Goal: Task Accomplishment & Management: Use online tool/utility

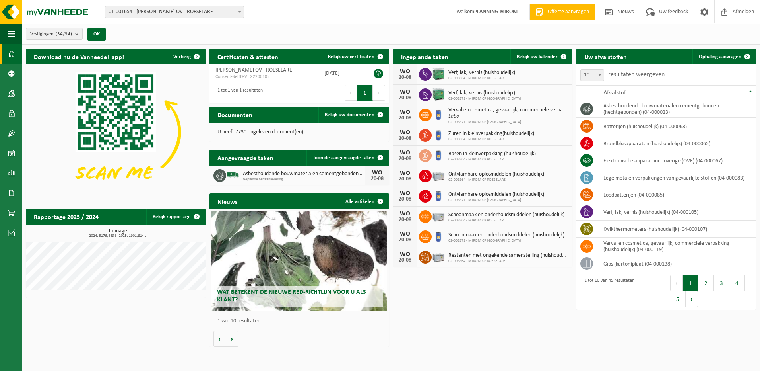
click at [9, 60] on span at bounding box center [11, 54] width 7 height 20
click at [729, 58] on span "Ophaling aanvragen" at bounding box center [720, 56] width 43 height 5
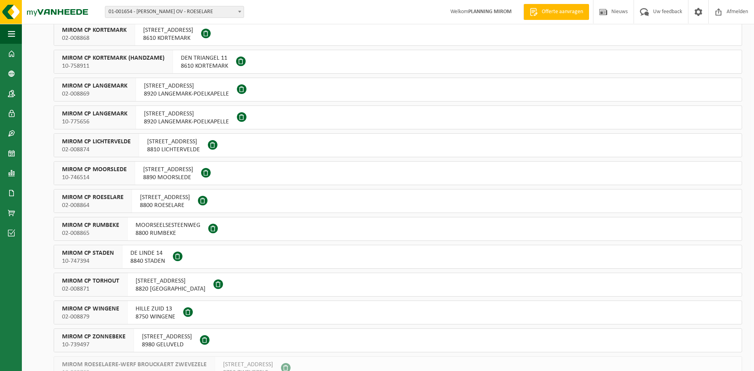
scroll to position [318, 0]
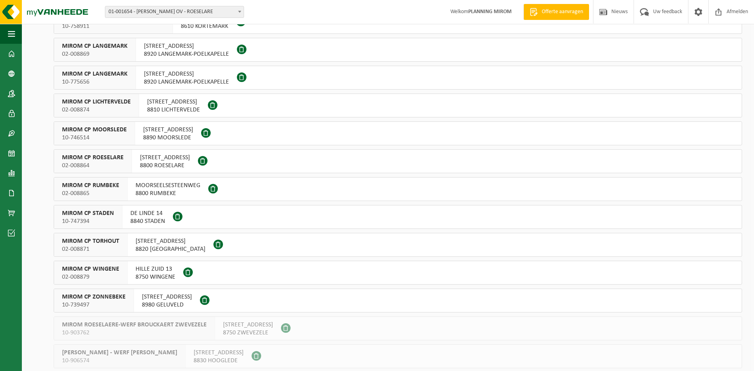
click at [155, 245] on span "ATELIERSTRAAT 21" at bounding box center [171, 241] width 70 height 8
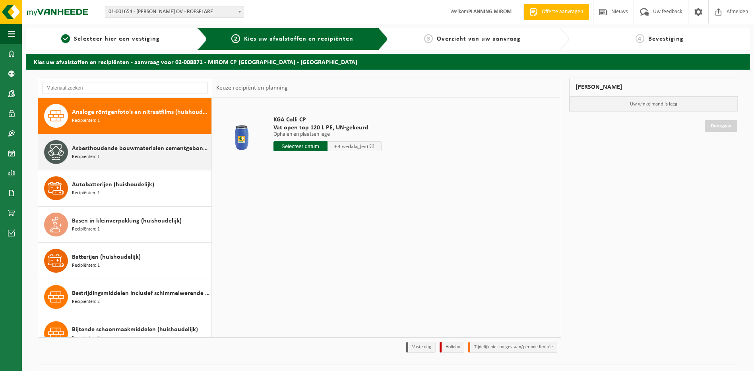
click at [85, 159] on span "Recipiënten: 1" at bounding box center [86, 157] width 28 height 8
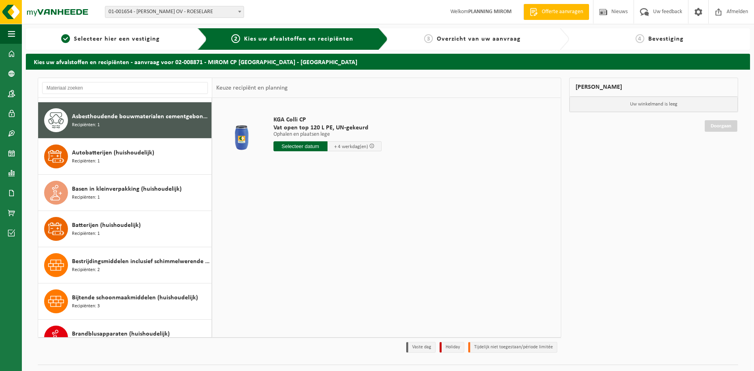
scroll to position [36, 0]
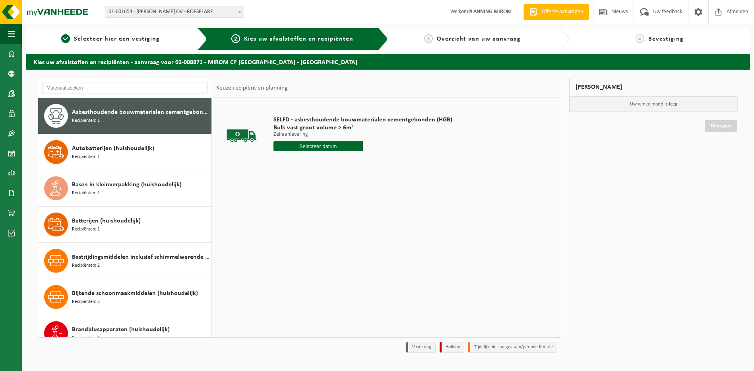
click at [309, 148] on input "text" at bounding box center [318, 146] width 89 height 10
click at [312, 224] on div "20" at bounding box center [309, 229] width 14 height 13
type input "Van [DATE]"
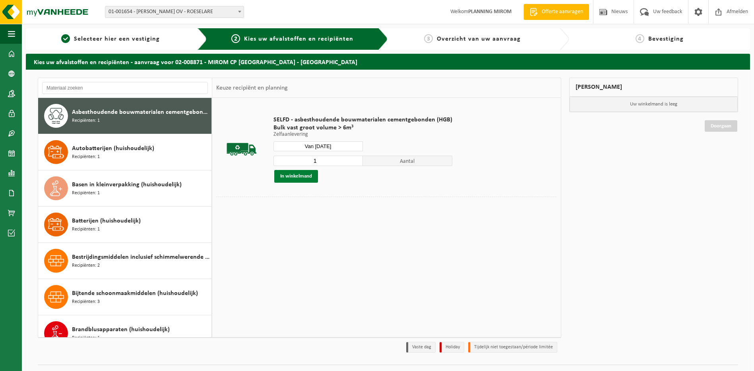
click at [298, 179] on button "In winkelmand" at bounding box center [296, 176] width 44 height 13
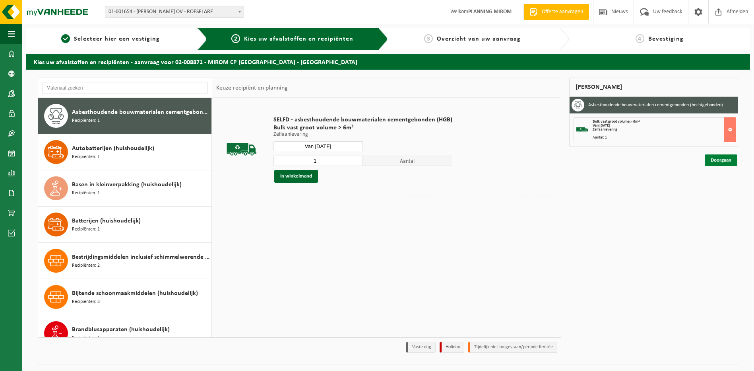
click at [718, 164] on link "Doorgaan" at bounding box center [721, 160] width 33 height 12
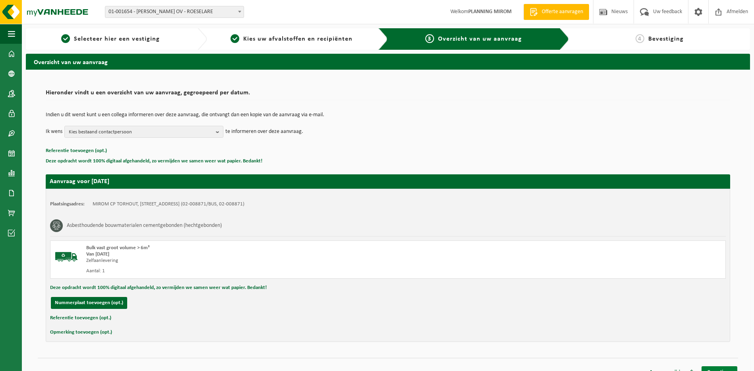
click at [717, 369] on link "Bevestigen" at bounding box center [720, 372] width 36 height 12
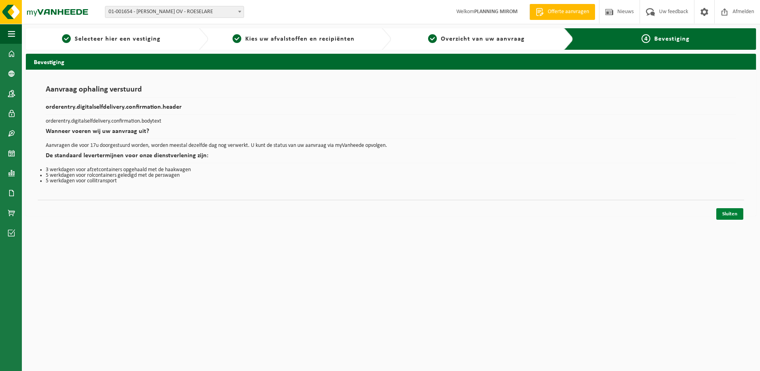
click at [726, 211] on link "Sluiten" at bounding box center [729, 214] width 27 height 12
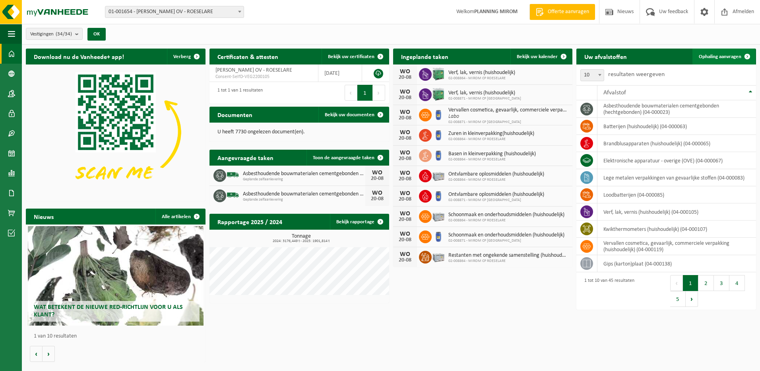
click at [730, 54] on span "Ophaling aanvragen" at bounding box center [720, 56] width 43 height 5
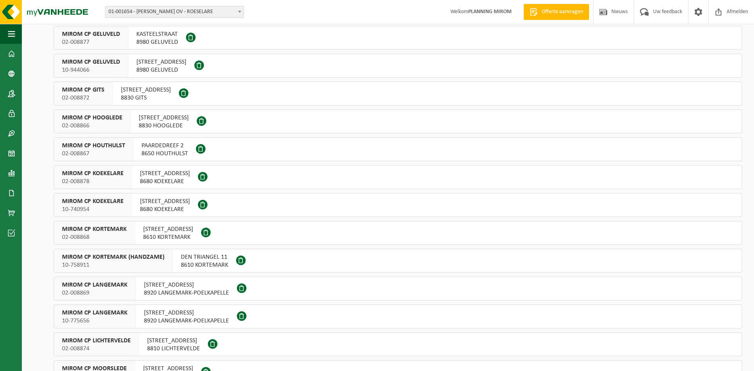
scroll to position [159, 0]
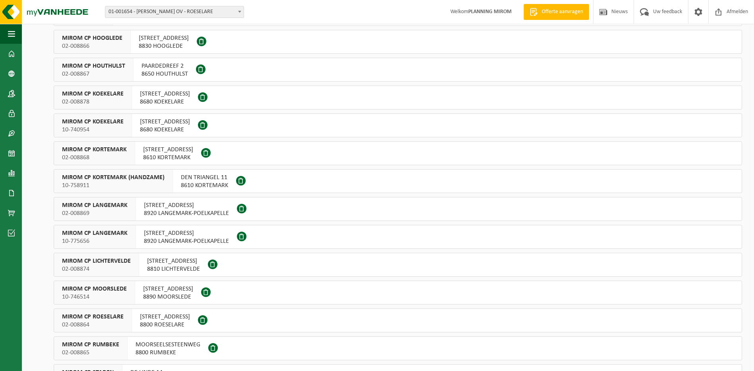
click at [162, 321] on span "8800 ROESELARE" at bounding box center [165, 324] width 50 height 8
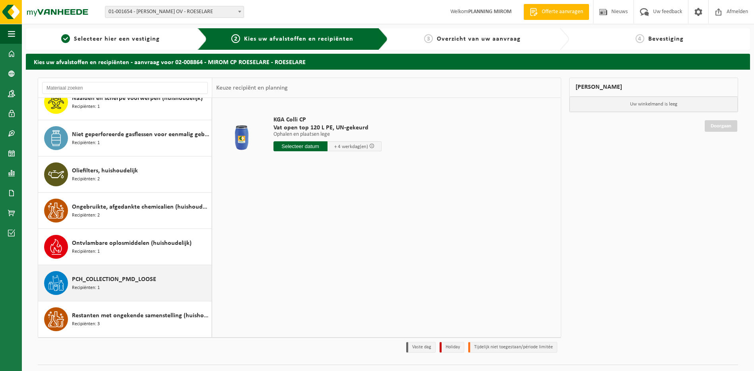
click at [122, 288] on div "PCH_COLLECTION_PMD_LOOSE Recipiënten: 1" at bounding box center [141, 283] width 138 height 24
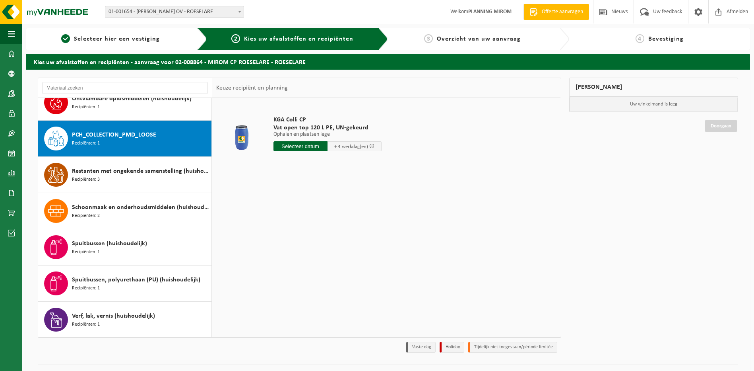
scroll to position [724, 0]
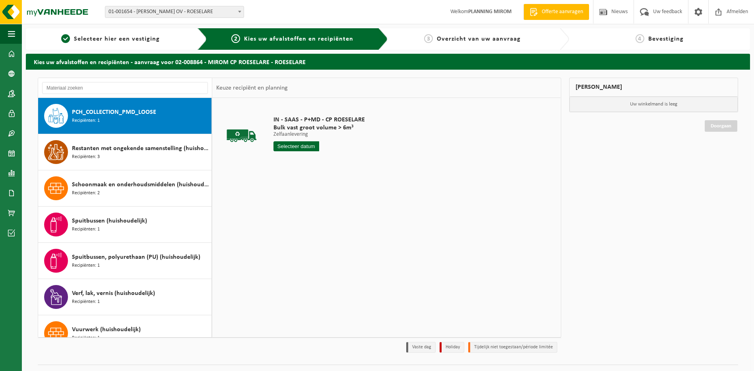
click at [299, 150] on input "text" at bounding box center [297, 146] width 46 height 10
click at [309, 231] on div "20" at bounding box center [309, 229] width 14 height 13
type input "Van 2025-08-20"
click at [298, 177] on button "In winkelmand" at bounding box center [296, 176] width 44 height 13
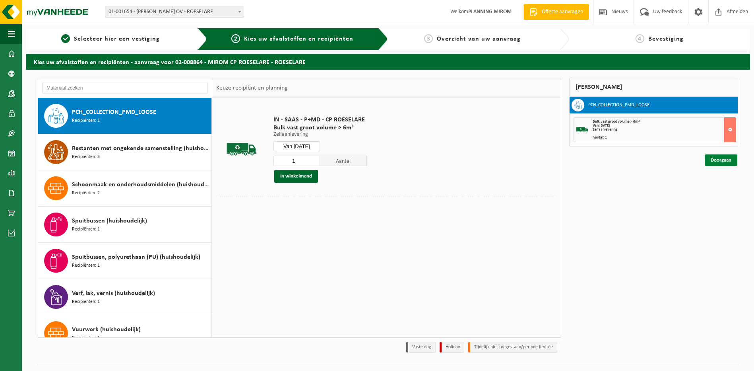
click at [717, 159] on link "Doorgaan" at bounding box center [721, 160] width 33 height 12
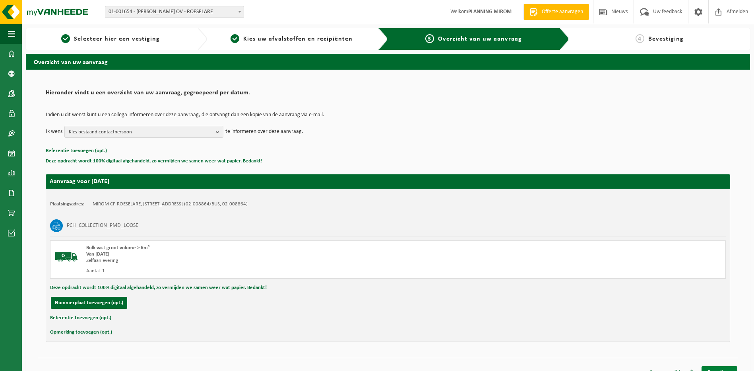
click at [729, 367] on link "Bevestigen" at bounding box center [720, 372] width 36 height 12
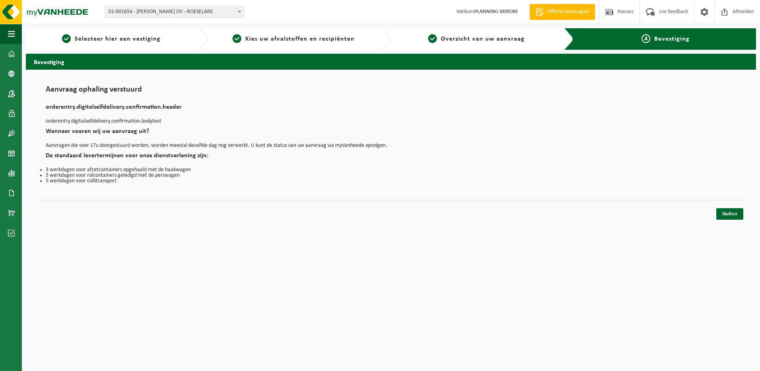
click at [738, 206] on div "Sluiten" at bounding box center [391, 204] width 707 height 8
click at [739, 212] on link "Sluiten" at bounding box center [729, 214] width 27 height 12
